Goal: Information Seeking & Learning: Learn about a topic

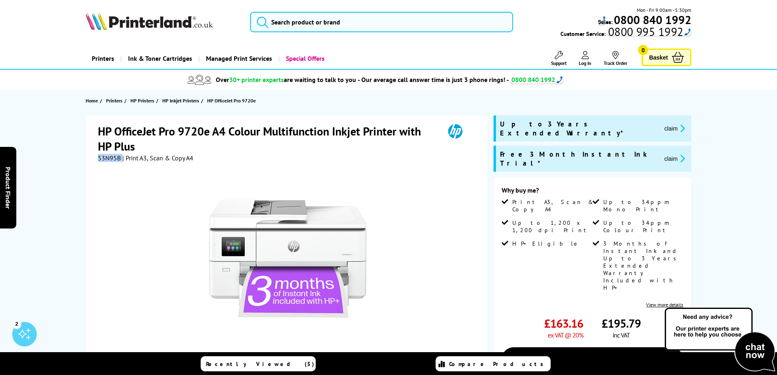
drag, startPoint x: 99, startPoint y: 158, endPoint x: 122, endPoint y: 155, distance: 22.6
click at [122, 155] on div "53N95B | Print A3, Scan & Copy A4" at bounding box center [145, 158] width 95 height 8
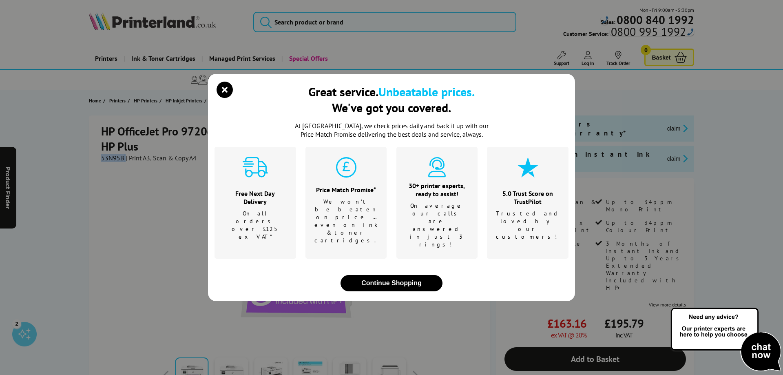
drag, startPoint x: 116, startPoint y: 157, endPoint x: 226, endPoint y: 105, distance: 121.8
click at [226, 98] on icon "close modal" at bounding box center [225, 90] width 16 height 16
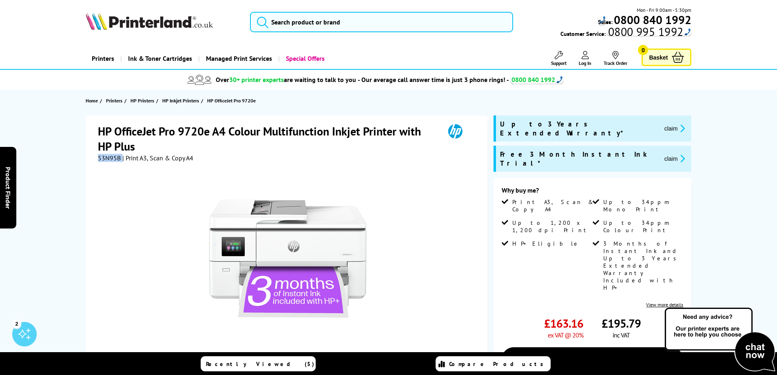
copy div "53N95B"
